Goal: Information Seeking & Learning: Learn about a topic

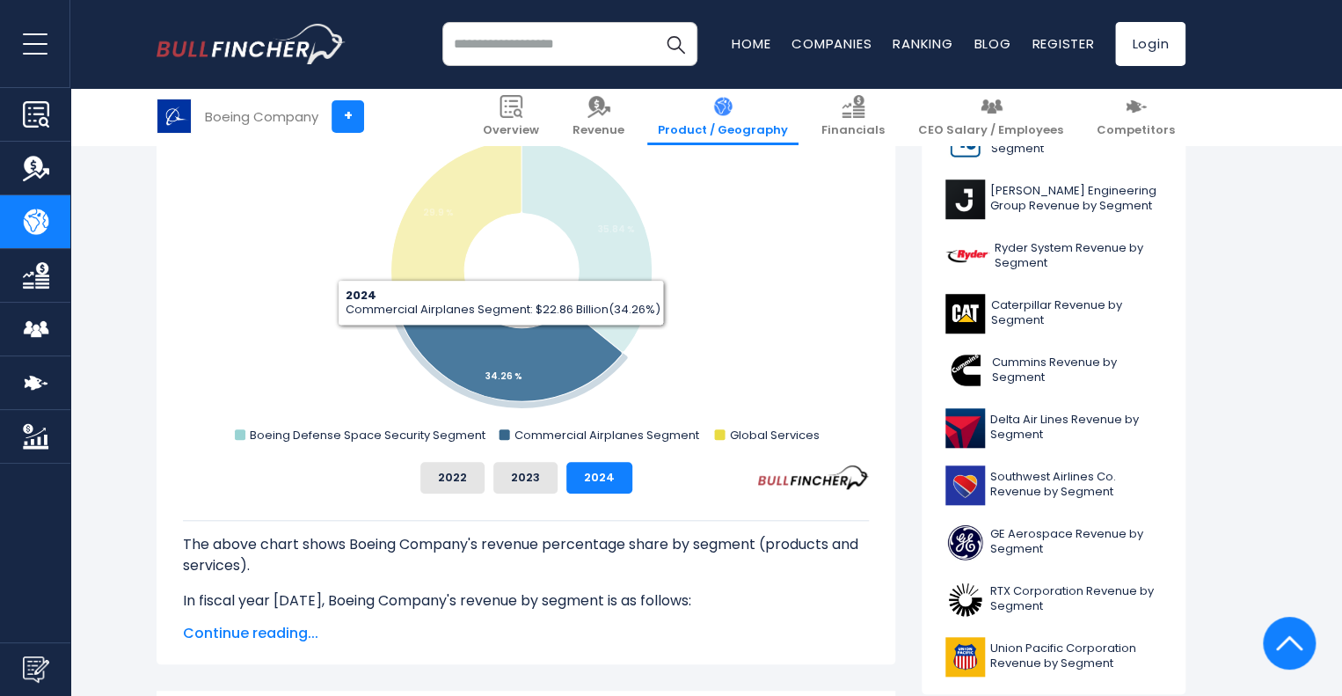
scroll to position [1043, 0]
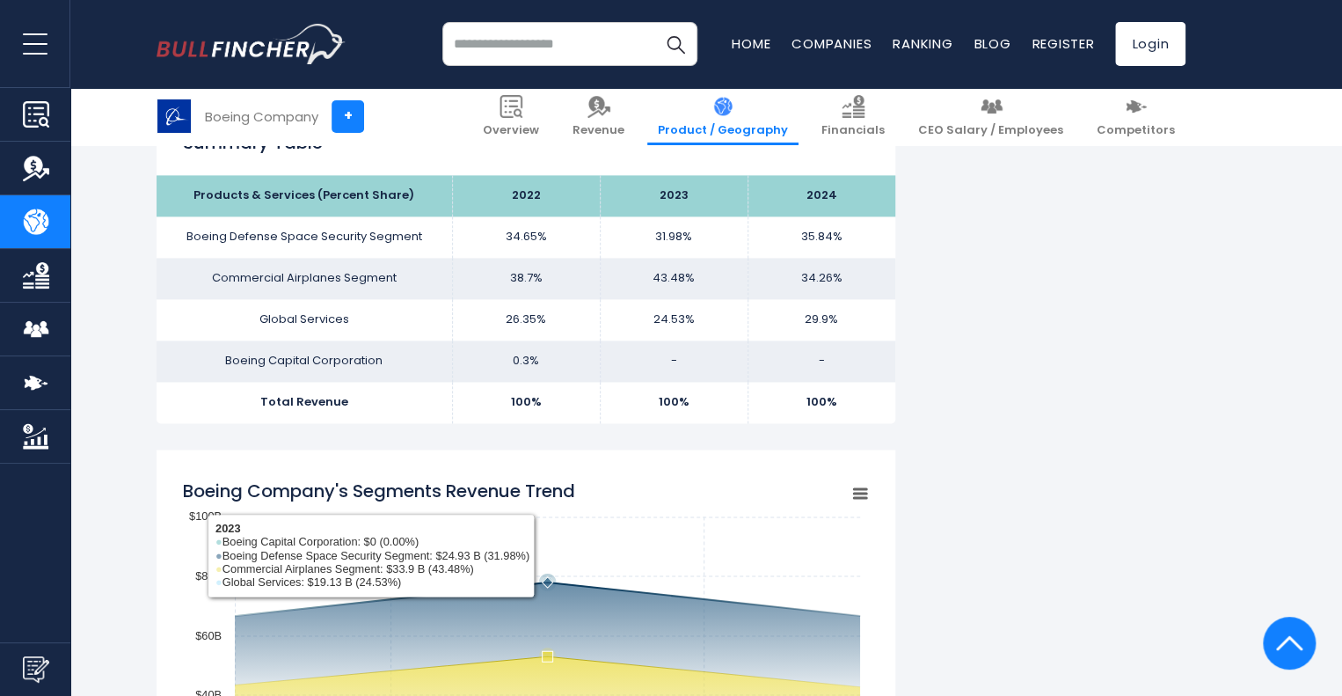
scroll to position [1122, 0]
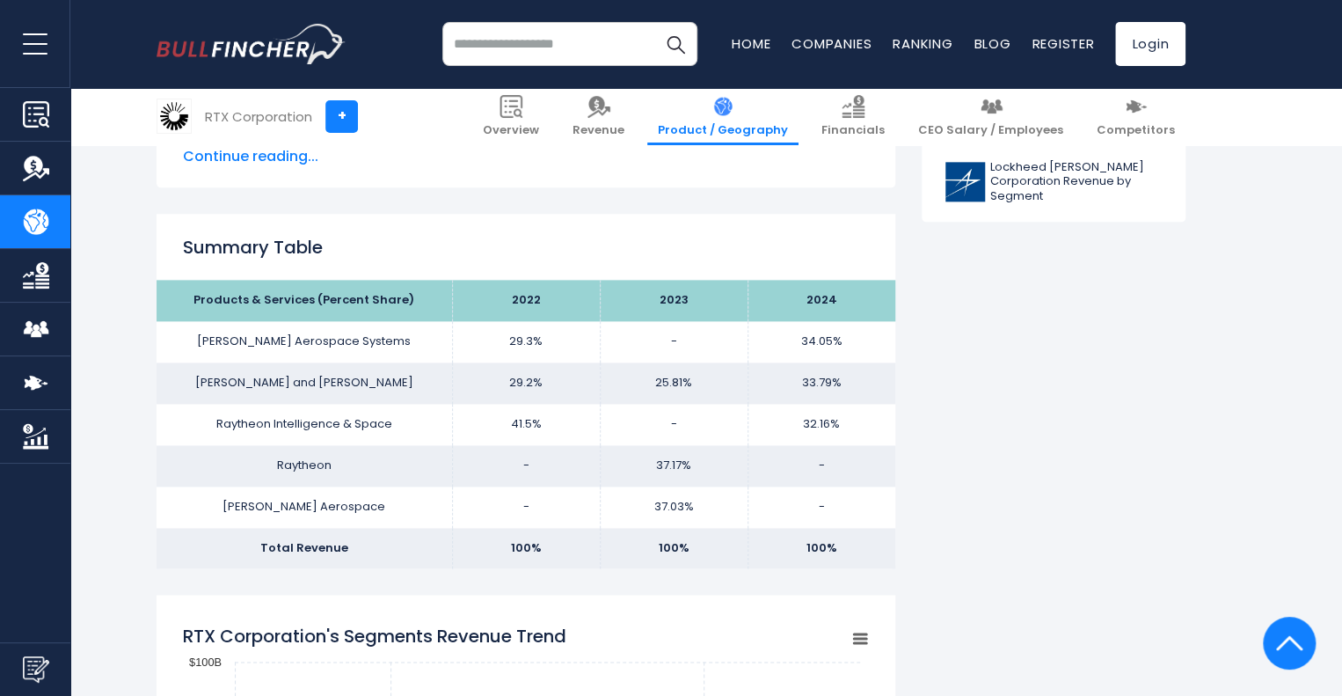
scroll to position [1017, 0]
